Goal: Transaction & Acquisition: Obtain resource

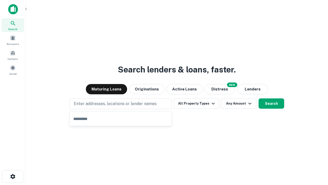
type input "**********"
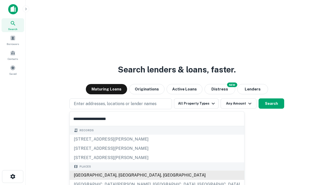
click at [122, 175] on div "[GEOGRAPHIC_DATA], [GEOGRAPHIC_DATA], [GEOGRAPHIC_DATA]" at bounding box center [157, 174] width 175 height 9
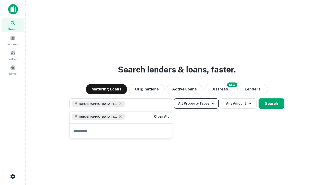
click at [196, 103] on button "All Property Types" at bounding box center [196, 103] width 45 height 10
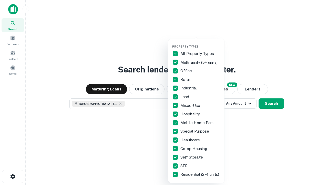
click at [200, 43] on button "button" at bounding box center [200, 43] width 56 height 0
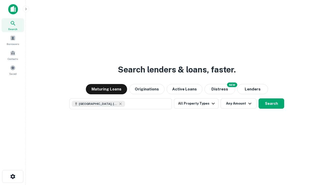
scroll to position [8, 0]
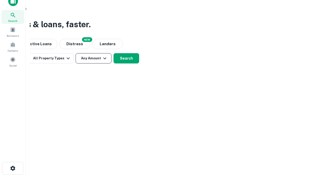
click at [94, 58] on button "Any Amount" at bounding box center [94, 58] width 36 height 10
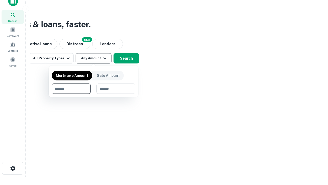
type input "*******"
click at [94, 94] on button "button" at bounding box center [94, 94] width 84 height 0
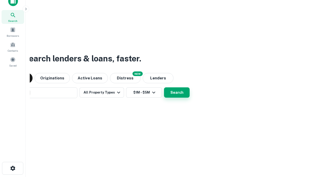
click at [164, 87] on button "Search" at bounding box center [177, 92] width 26 height 10
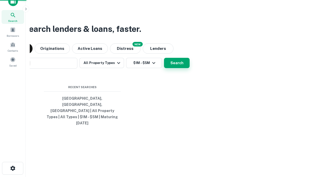
scroll to position [14, 145]
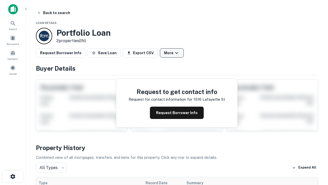
click at [172, 53] on button "More" at bounding box center [172, 52] width 24 height 9
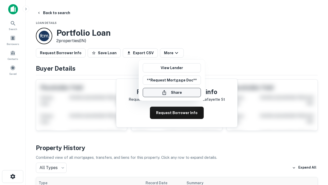
click at [172, 92] on button "Share" at bounding box center [172, 92] width 58 height 9
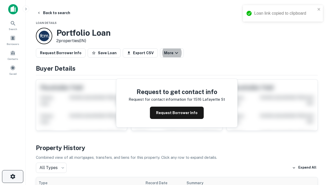
click at [13, 176] on icon "button" at bounding box center [13, 176] width 6 height 6
